Goal: Information Seeking & Learning: Learn about a topic

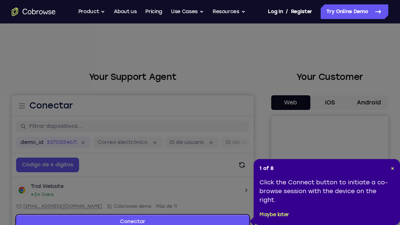
click at [371, 102] on icon at bounding box center [200, 114] width 400 height 228
click at [397, 168] on div "1 of 8 × Click the Connect button to initiate a co-browse session with the devi…" at bounding box center [327, 192] width 146 height 66
click at [389, 170] on header "1 of 8 ×" at bounding box center [326, 168] width 135 height 7
click at [393, 170] on span "×" at bounding box center [392, 168] width 3 height 6
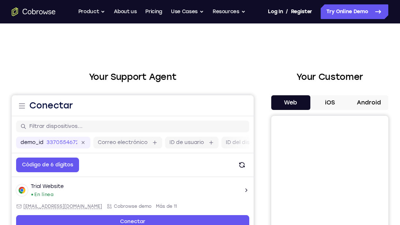
click at [374, 103] on button "Android" at bounding box center [368, 102] width 39 height 15
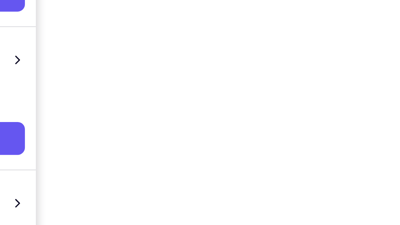
scroll to position [113, 0]
click at [393, 170] on div "Your Support Agent Your Customer Web iOS Android Next Steps We’d be happy to gi…" at bounding box center [200, 152] width 400 height 483
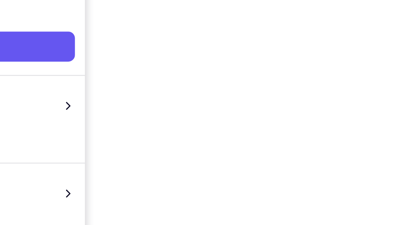
scroll to position [123, 0]
